Goal: Navigation & Orientation: Find specific page/section

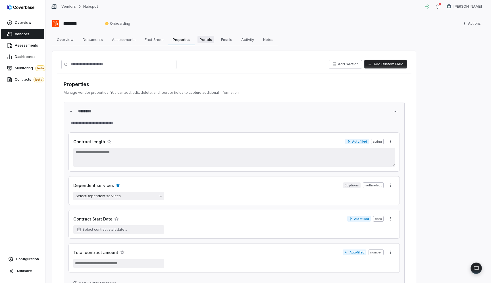
click at [204, 39] on span "Portals" at bounding box center [206, 39] width 17 height 7
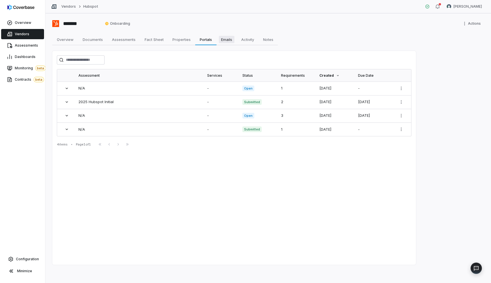
click at [227, 39] on span "Emails" at bounding box center [227, 39] width 16 height 7
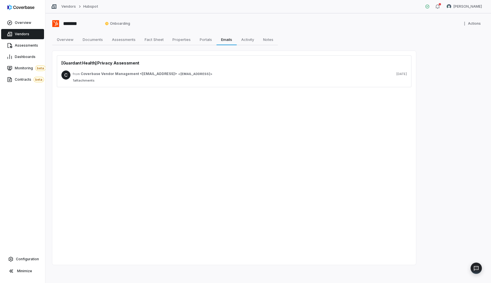
click at [223, 79] on span "1 attachments" at bounding box center [240, 80] width 334 height 4
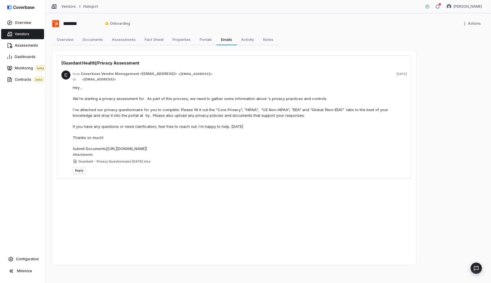
click at [212, 82] on div "to < [EMAIL_ADDRESS] > Hey , We're starting a privacy assessment for . As part …" at bounding box center [240, 120] width 334 height 86
click at [250, 42] on span "Activity" at bounding box center [247, 39] width 17 height 7
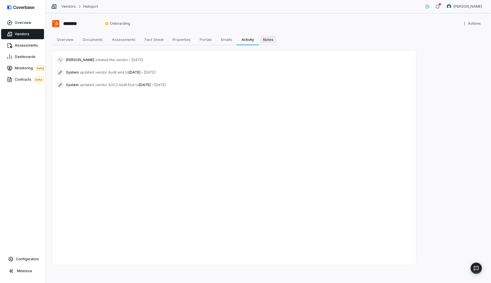
click at [269, 39] on span "Notes" at bounding box center [268, 39] width 15 height 7
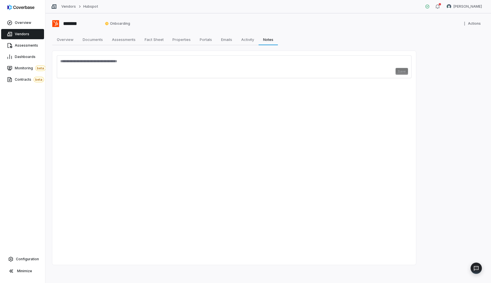
click at [200, 64] on textarea at bounding box center [234, 63] width 348 height 9
click at [65, 41] on span "Overview" at bounding box center [65, 39] width 21 height 7
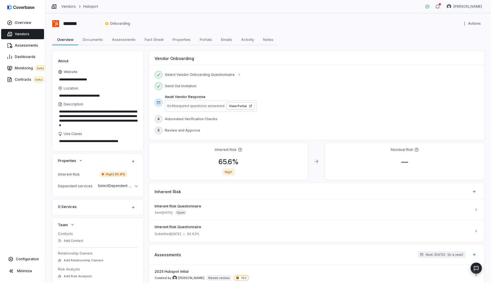
type textarea "*"
